Goal: Task Accomplishment & Management: Manage account settings

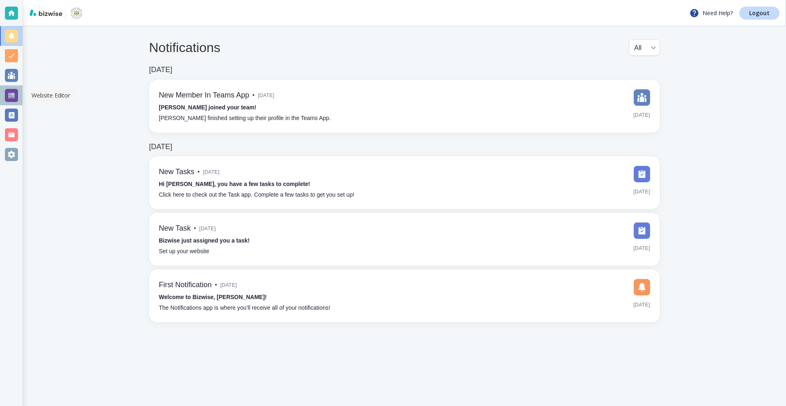
click at [5, 97] on div at bounding box center [11, 95] width 13 height 13
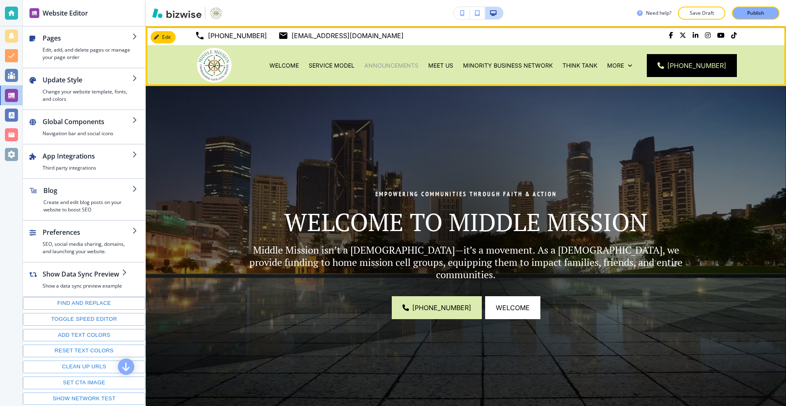
click at [396, 67] on p "Announcements" at bounding box center [391, 65] width 54 height 8
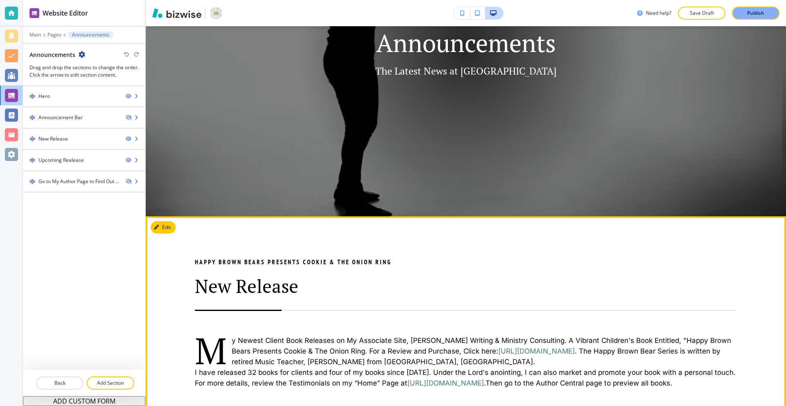
scroll to position [164, 0]
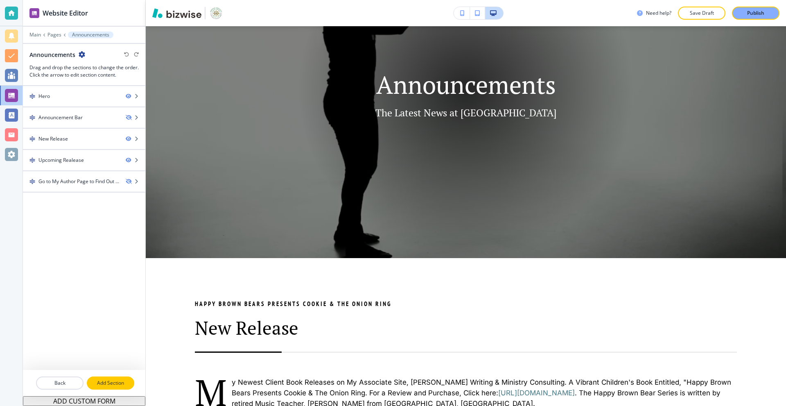
click at [96, 381] on p "Add Section" at bounding box center [111, 382] width 46 height 7
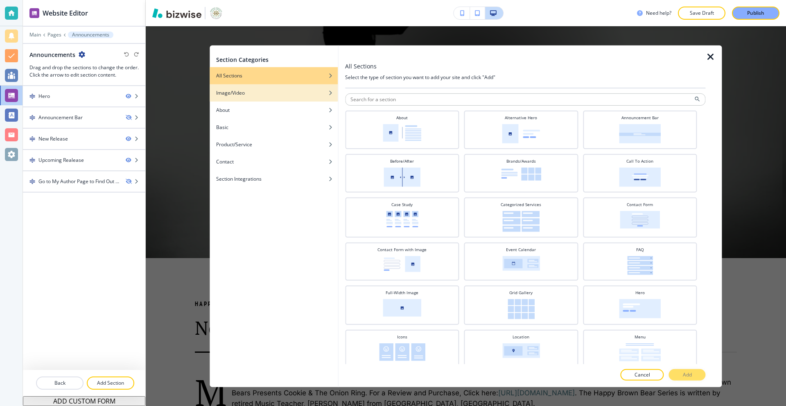
click at [267, 96] on div "button" at bounding box center [274, 98] width 128 height 5
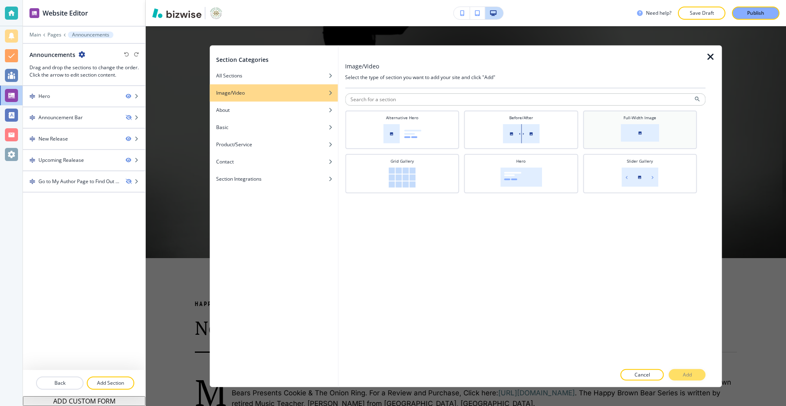
click at [617, 131] on div "Full-Width Image" at bounding box center [640, 128] width 106 height 29
click at [685, 376] on p "Add" at bounding box center [687, 374] width 9 height 7
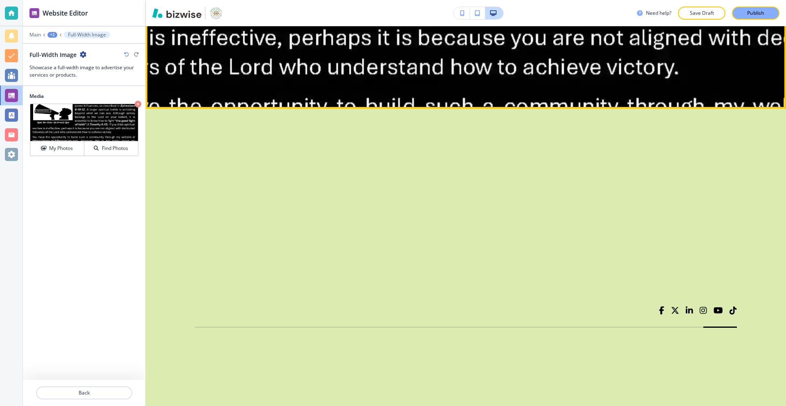
scroll to position [1374, 0]
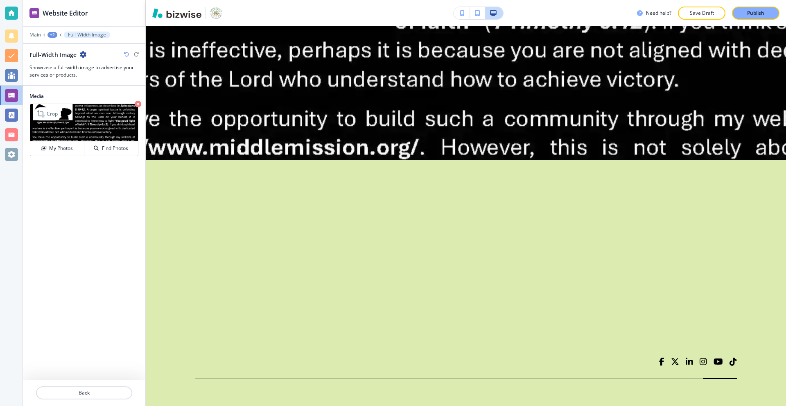
click at [137, 106] on icon "button" at bounding box center [138, 104] width 7 height 7
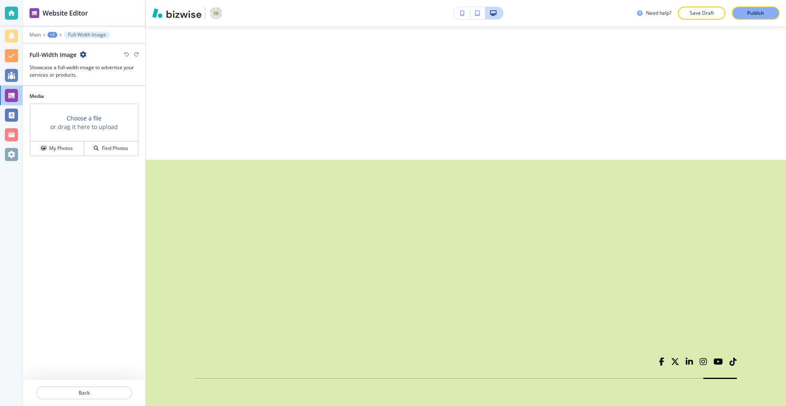
click at [81, 54] on icon "button" at bounding box center [83, 54] width 7 height 7
click at [103, 95] on p "Delete Section" at bounding box center [106, 97] width 42 height 7
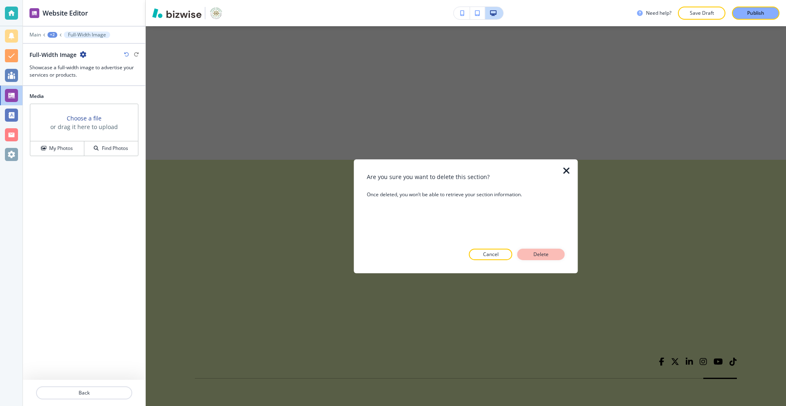
click at [532, 250] on button "Delete" at bounding box center [540, 253] width 47 height 11
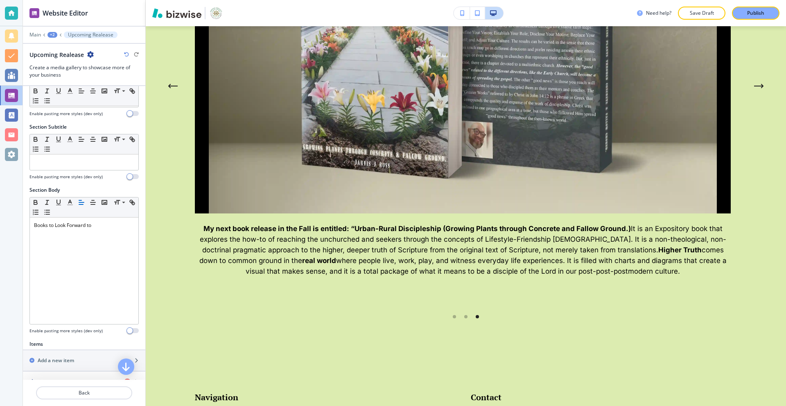
scroll to position [41, 0]
click at [51, 36] on div "+2" at bounding box center [52, 35] width 10 height 6
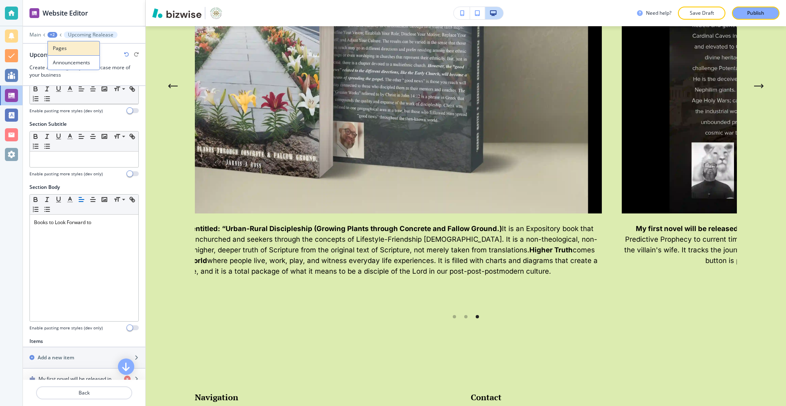
click at [65, 48] on p "Pages" at bounding box center [74, 48] width 42 height 7
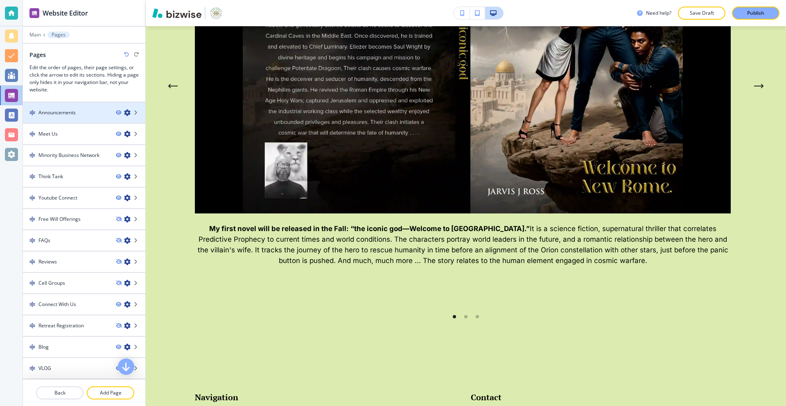
click at [64, 113] on h4 "Announcements" at bounding box center [56, 112] width 37 height 7
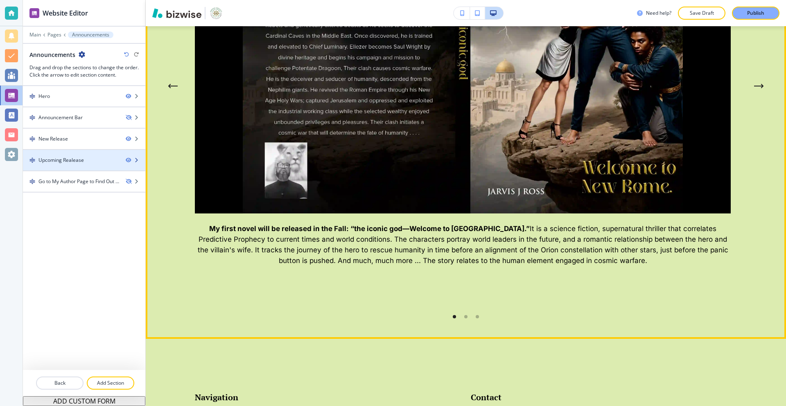
click at [112, 158] on div "Upcoming Realease" at bounding box center [71, 159] width 96 height 7
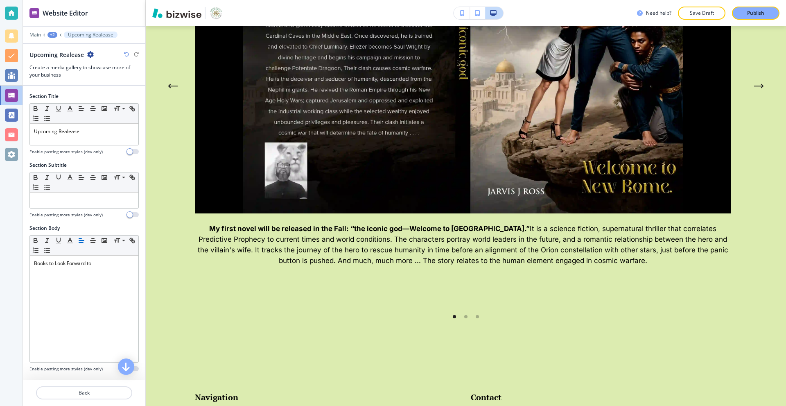
click at [92, 55] on icon "button" at bounding box center [90, 54] width 7 height 7
click at [104, 77] on button "Duplicate Section" at bounding box center [113, 83] width 52 height 14
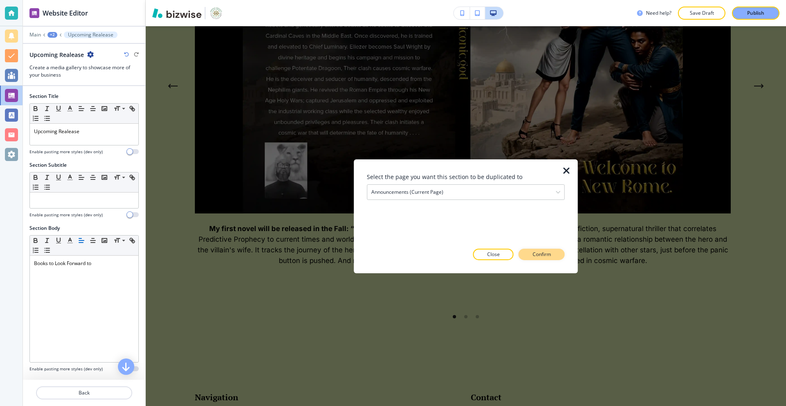
click at [532, 252] on p "Confirm" at bounding box center [541, 253] width 18 height 7
click at [529, 254] on p "Take me there" at bounding box center [534, 253] width 33 height 7
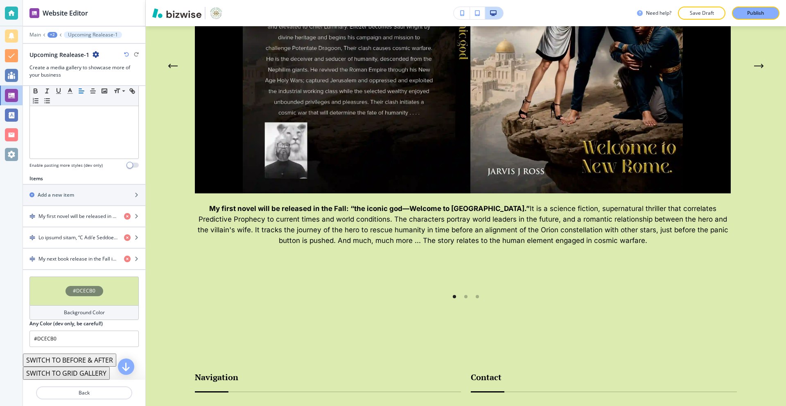
scroll to position [205, 0]
click at [124, 236] on icon "button" at bounding box center [127, 236] width 7 height 7
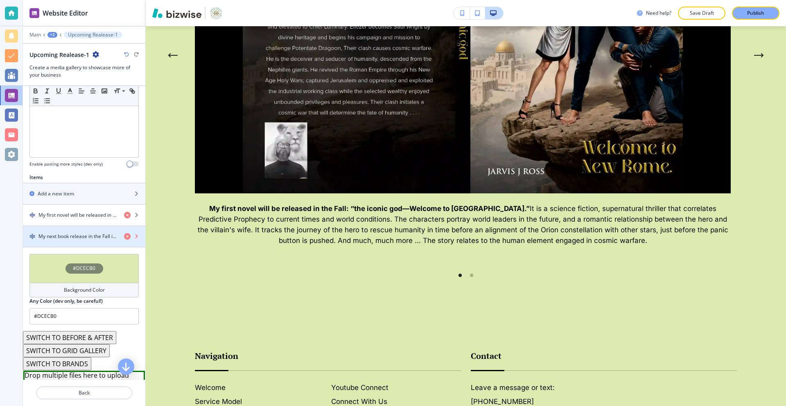
click at [124, 238] on icon "button" at bounding box center [127, 236] width 7 height 7
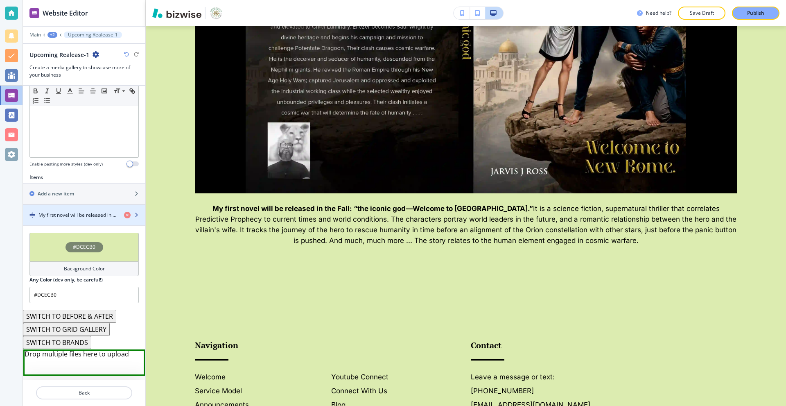
click at [86, 217] on h4 "My first novel will be released in the Fall: “the iconic god—Welcome to New Rom…" at bounding box center [77, 214] width 79 height 7
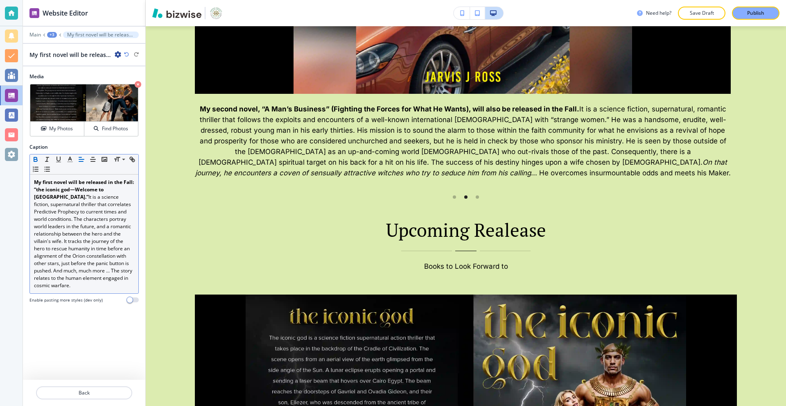
scroll to position [1033, 0]
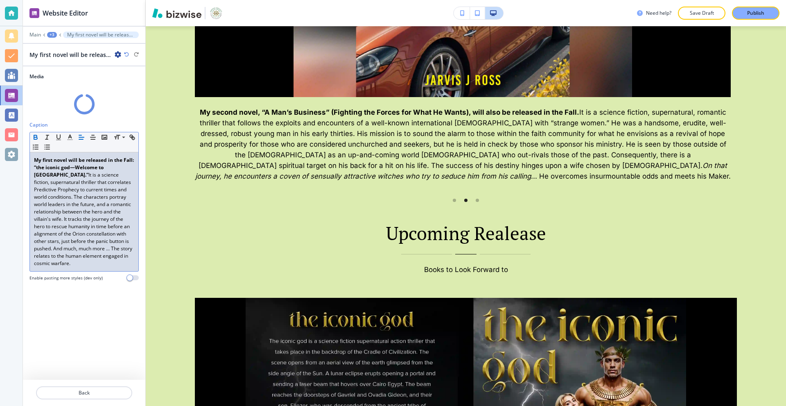
click at [96, 244] on p "My first novel will be released in the Fall: “the iconic god—Welcome to New Rom…" at bounding box center [84, 211] width 100 height 110
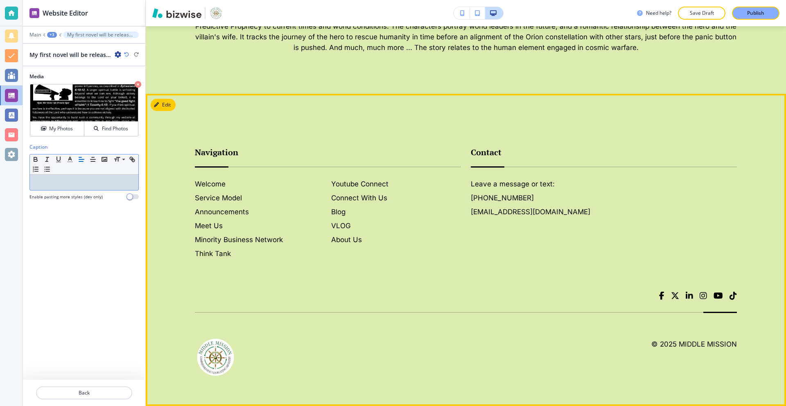
scroll to position [1770, 0]
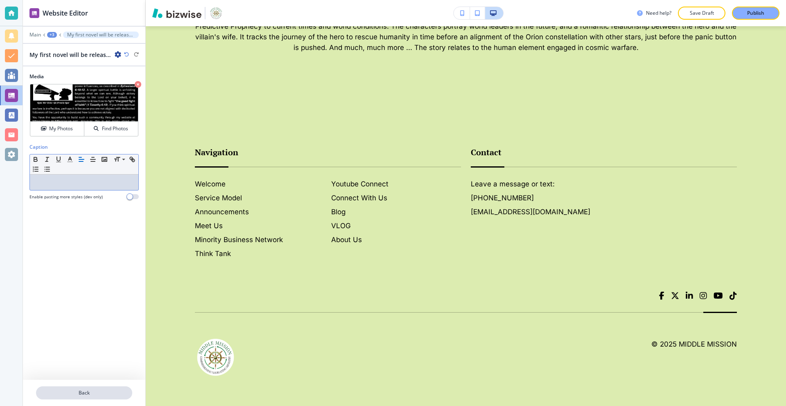
click at [84, 394] on p "Back" at bounding box center [84, 392] width 95 height 7
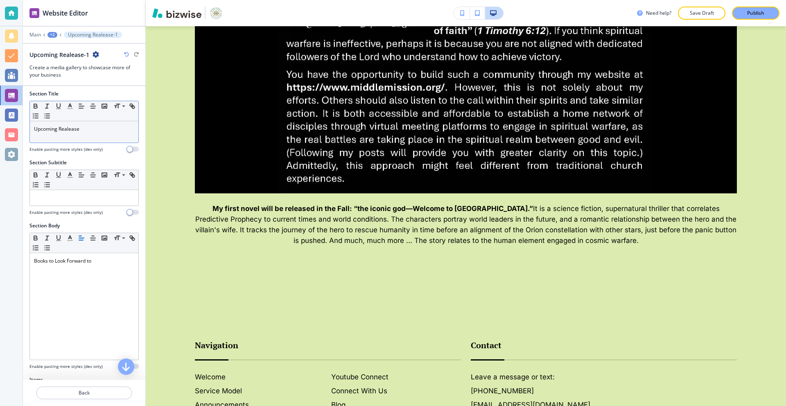
scroll to position [0, 0]
drag, startPoint x: 98, startPoint y: 131, endPoint x: 16, endPoint y: 135, distance: 82.0
click at [18, 135] on div "Website Editor Main +2 Upcoming Realease-1 Upcoming Realease-1 Create a media g…" at bounding box center [393, 203] width 786 height 406
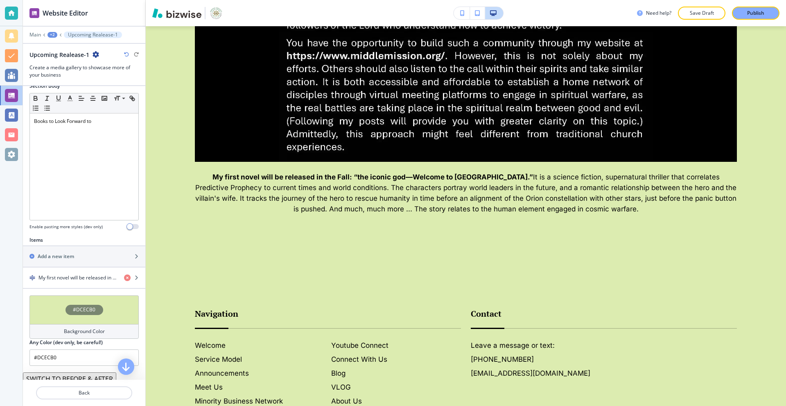
scroll to position [82, 0]
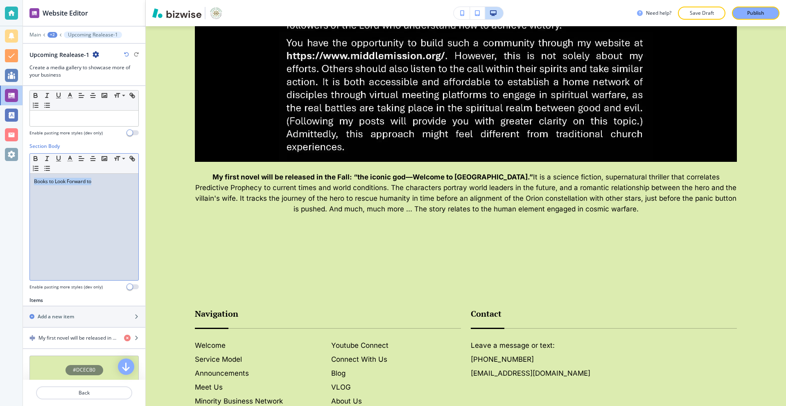
drag, startPoint x: 110, startPoint y: 187, endPoint x: 8, endPoint y: 201, distance: 102.9
click at [0, 194] on div "Website Editor Main +2 Upcoming Realease-1 Upcoming Realease-1 Create a media g…" at bounding box center [393, 203] width 786 height 406
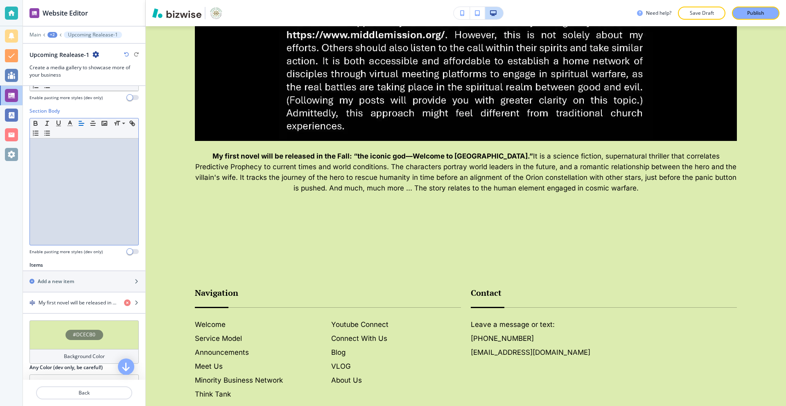
scroll to position [123, 0]
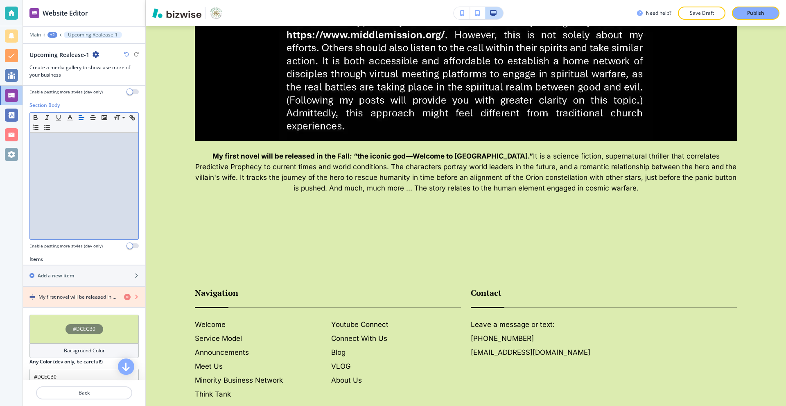
click at [124, 297] on icon "button" at bounding box center [127, 296] width 7 height 7
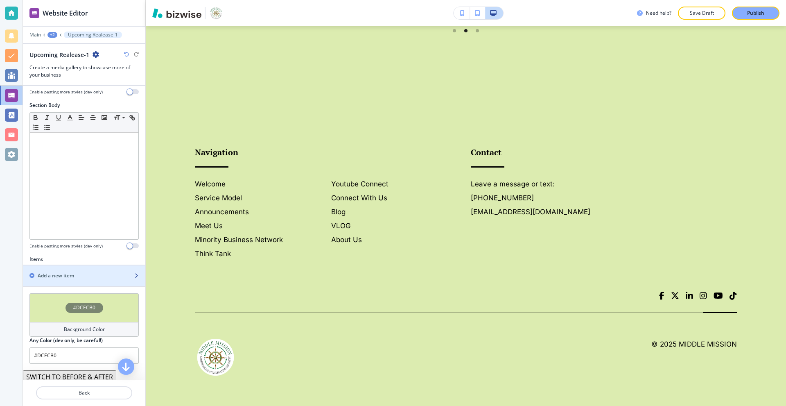
click at [92, 274] on div "Add a new item" at bounding box center [75, 275] width 104 height 7
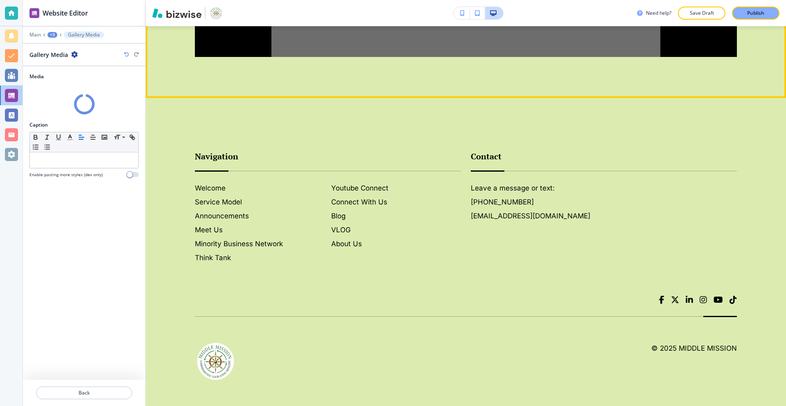
scroll to position [1561, 0]
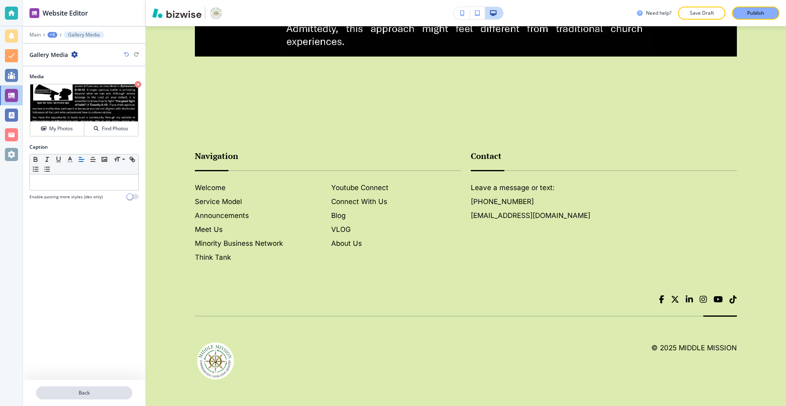
click at [65, 387] on button "Back" at bounding box center [84, 392] width 96 height 13
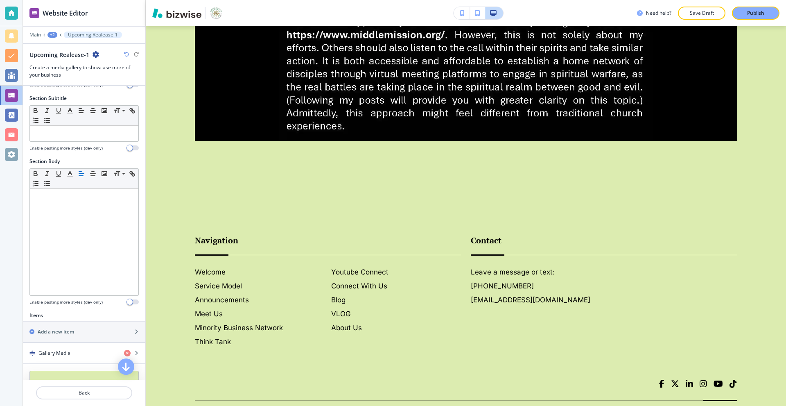
scroll to position [240, 0]
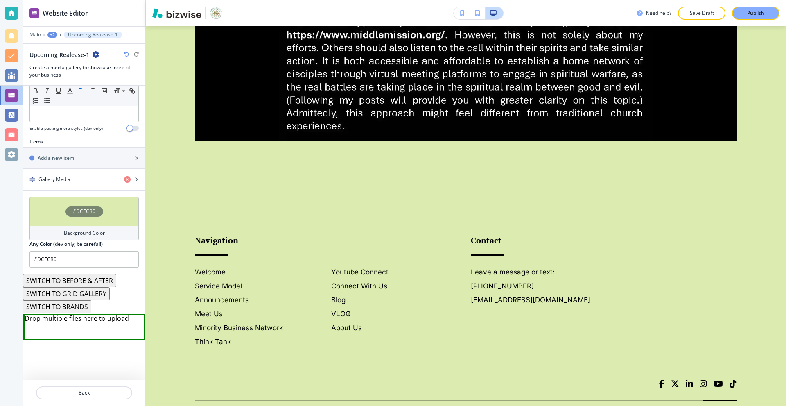
click at [58, 34] on div "Main +2 Upcoming Realease-1" at bounding box center [83, 35] width 109 height 7
click at [54, 34] on div "+2" at bounding box center [52, 35] width 10 height 6
click at [63, 65] on p "Announcements" at bounding box center [74, 62] width 42 height 7
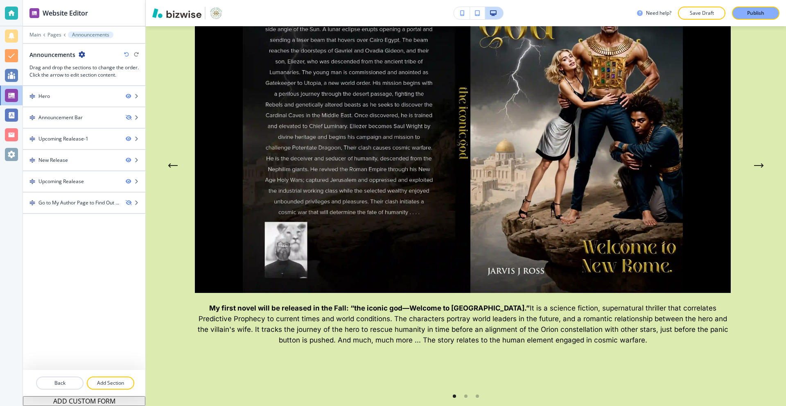
scroll to position [1459, 0]
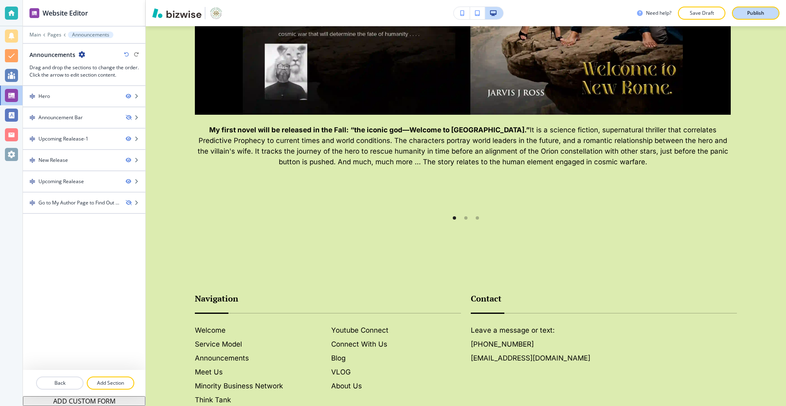
click at [749, 9] on button "Publish" at bounding box center [755, 13] width 47 height 13
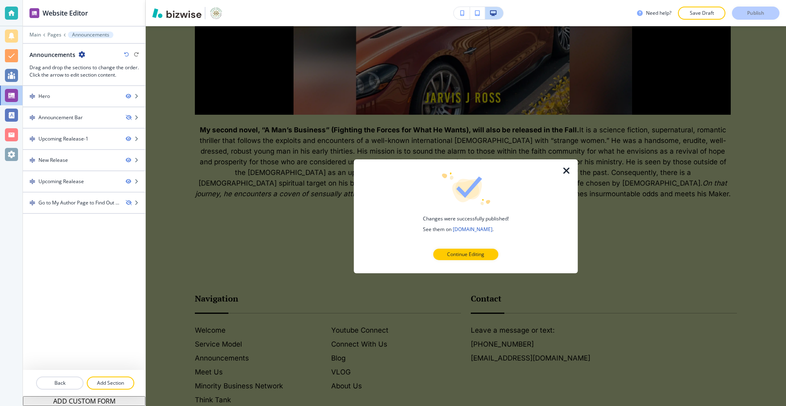
click at [564, 170] on icon "button" at bounding box center [566, 170] width 10 height 10
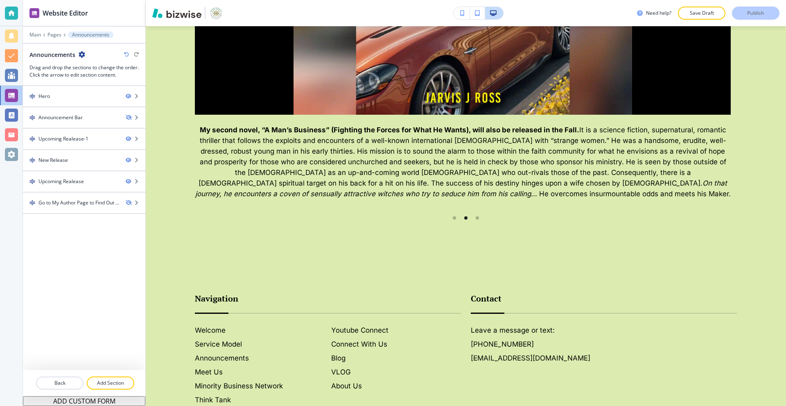
click at [6, 18] on div at bounding box center [11, 13] width 13 height 13
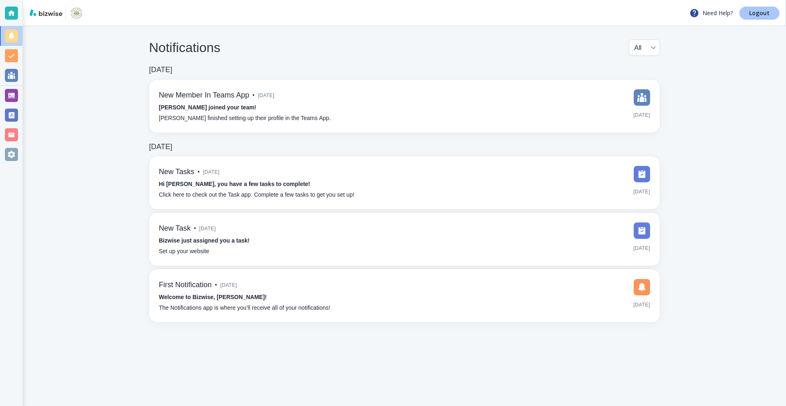
click at [744, 14] on link "Logout" at bounding box center [759, 13] width 40 height 13
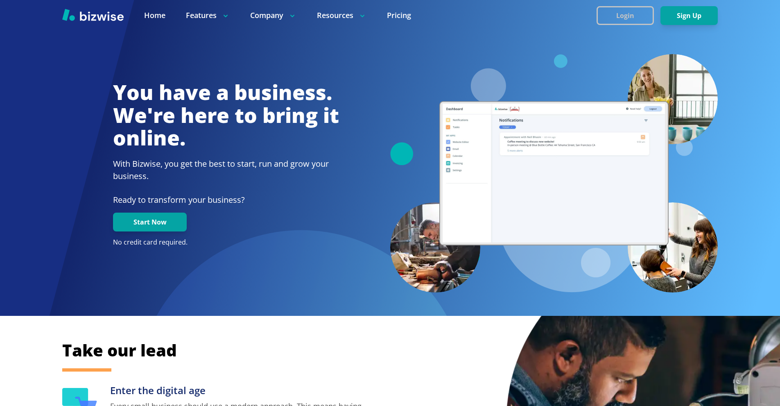
click at [613, 16] on button "Login" at bounding box center [624, 15] width 57 height 19
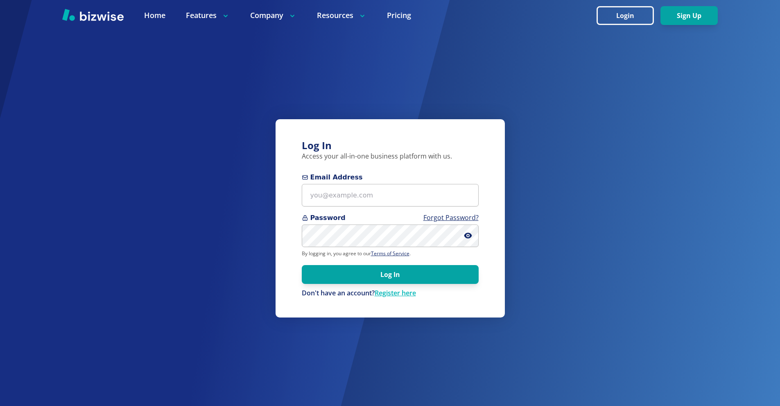
drag, startPoint x: 363, startPoint y: 212, endPoint x: 363, endPoint y: 194, distance: 17.2
click at [363, 211] on form "Email Address Password Forgot Password? By logging in, you agree to our Terms o…" at bounding box center [390, 234] width 177 height 125
drag, startPoint x: 363, startPoint y: 194, endPoint x: 356, endPoint y: 189, distance: 8.4
click at [363, 193] on input "Email Address" at bounding box center [390, 195] width 177 height 23
paste input "[EMAIL_ADDRESS][DOMAIN_NAME]"
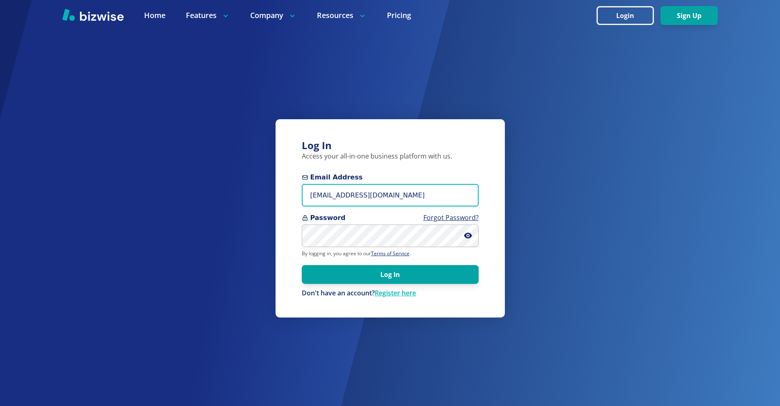
type input "[EMAIL_ADDRESS][DOMAIN_NAME]"
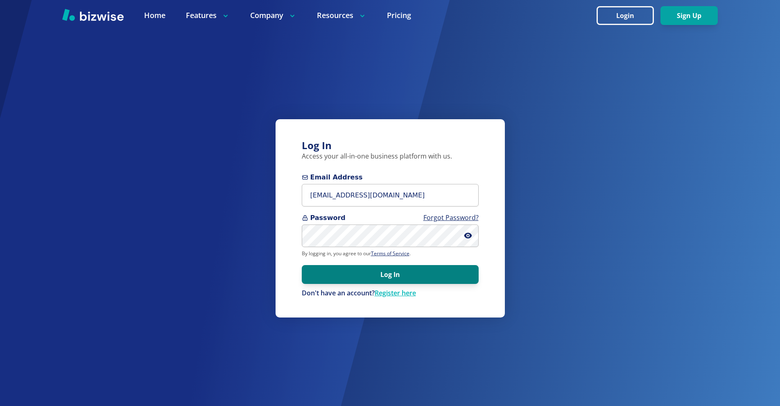
click at [426, 267] on button "Log In" at bounding box center [390, 274] width 177 height 19
